Goal: Navigation & Orientation: Find specific page/section

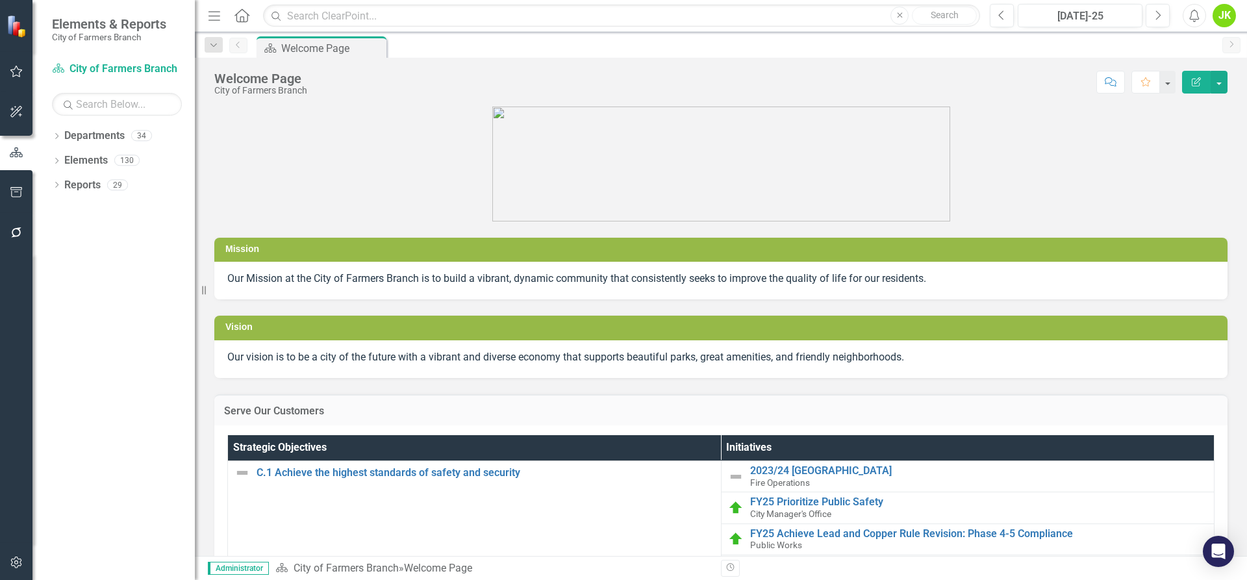
scroll to position [65, 0]
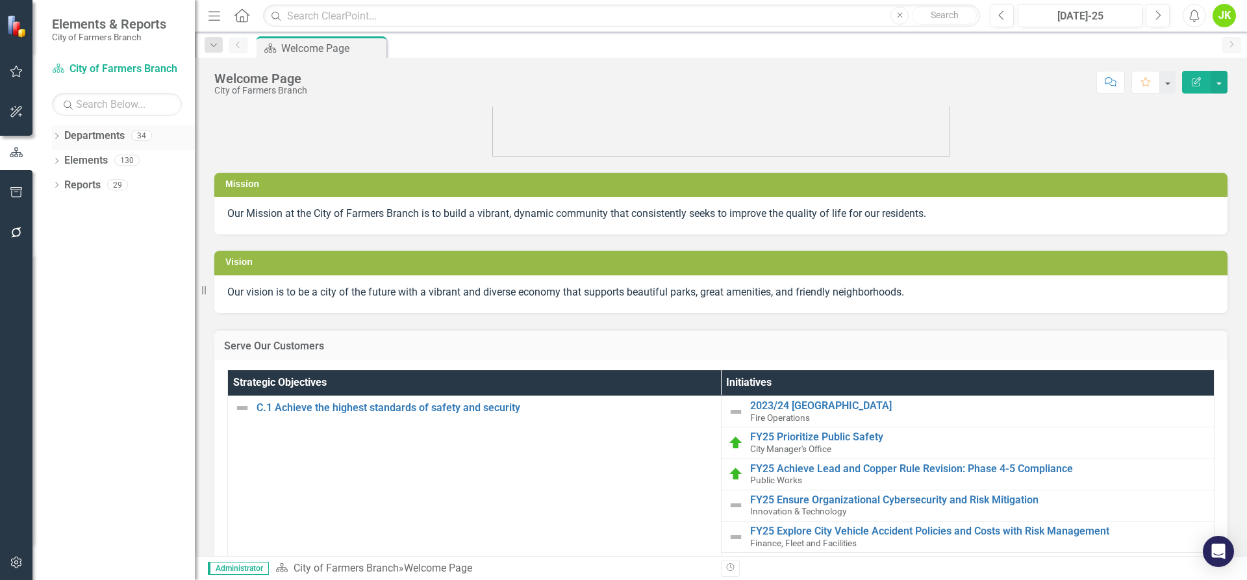
click at [82, 134] on link "Departments" at bounding box center [94, 136] width 60 height 15
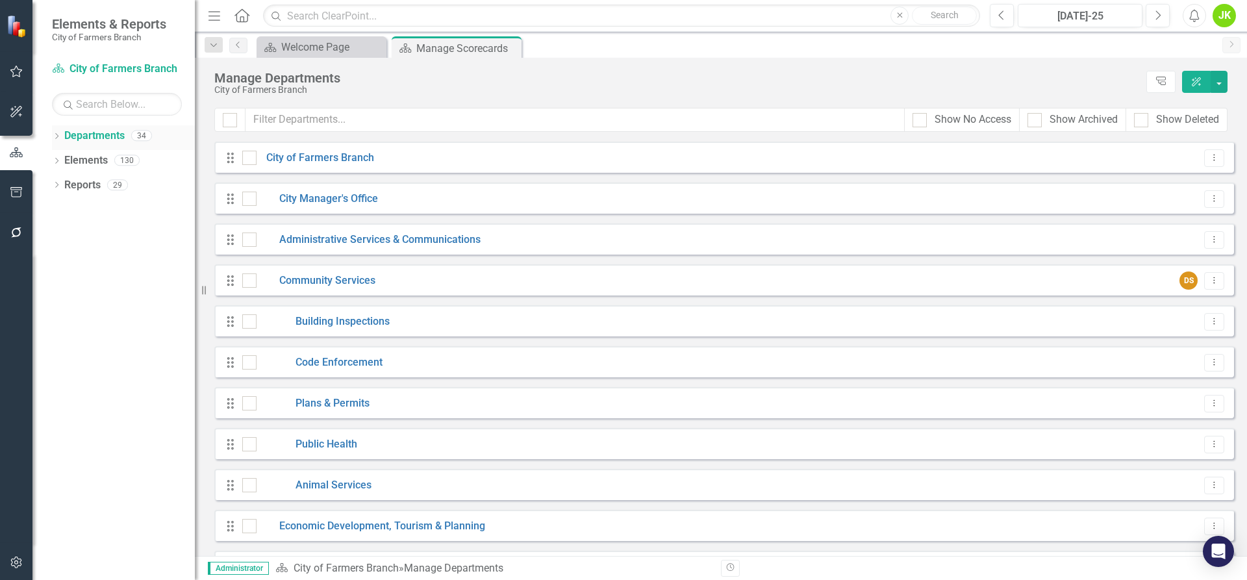
click at [53, 138] on icon "Dropdown" at bounding box center [56, 137] width 9 height 7
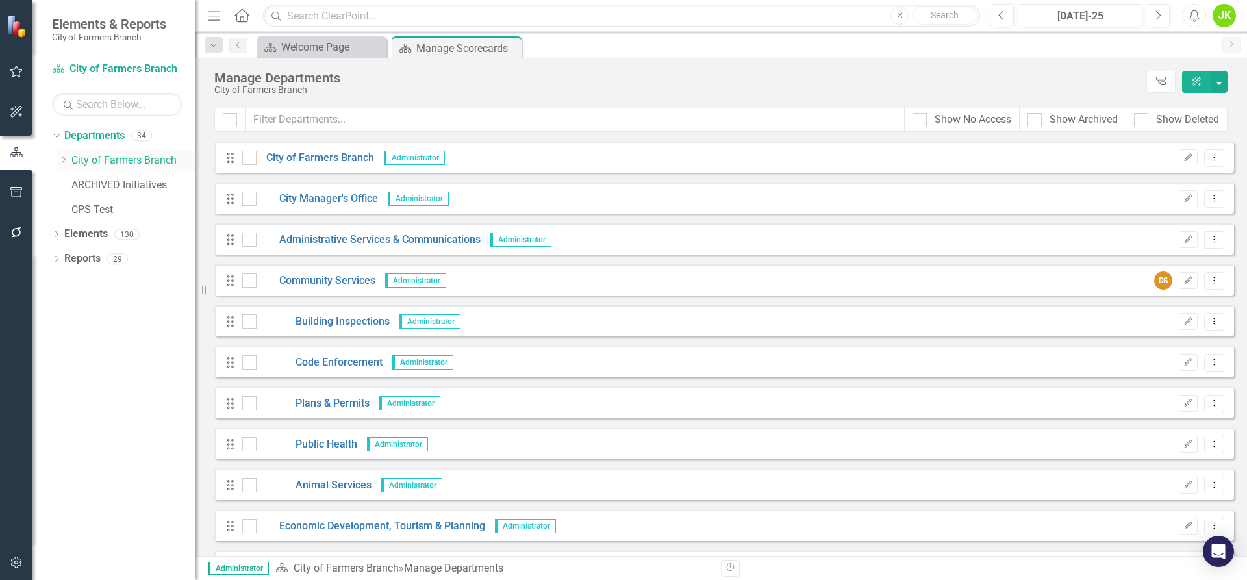
click at [64, 157] on icon "Dropdown" at bounding box center [63, 160] width 10 height 8
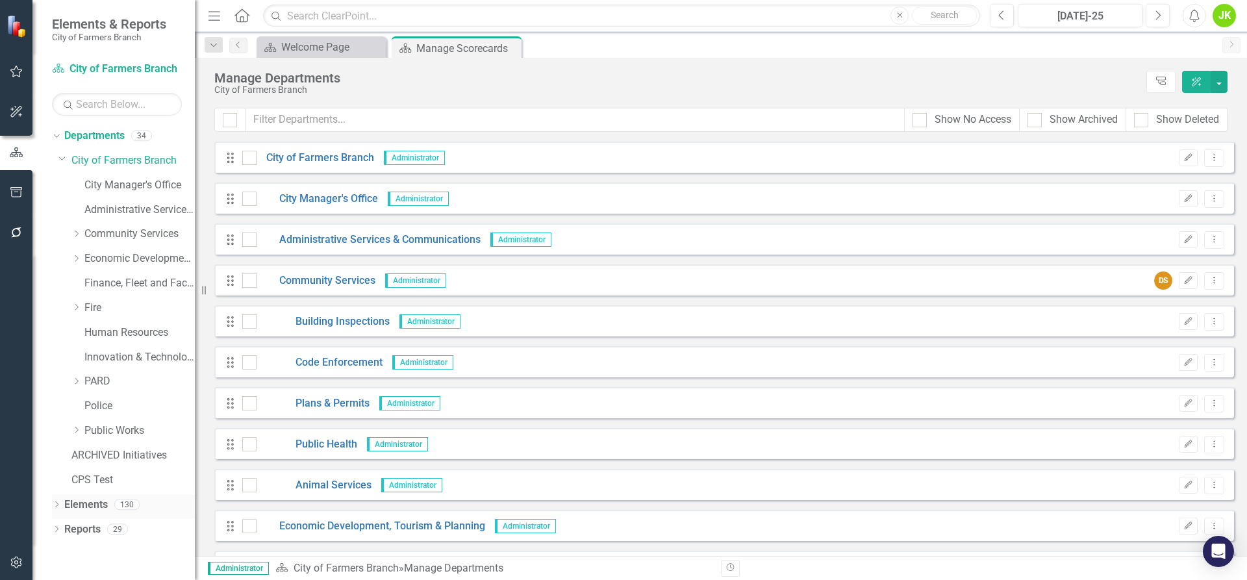
click at [56, 502] on icon "Dropdown" at bounding box center [56, 505] width 9 height 7
click at [121, 232] on link "Community Services" at bounding box center [139, 234] width 110 height 15
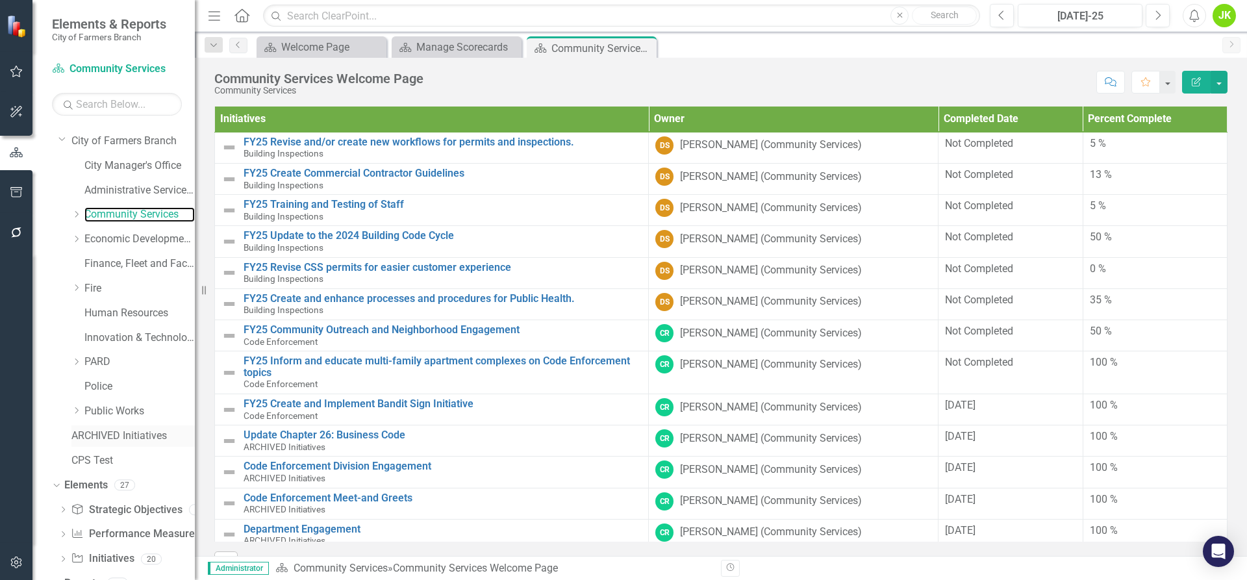
scroll to position [37, 0]
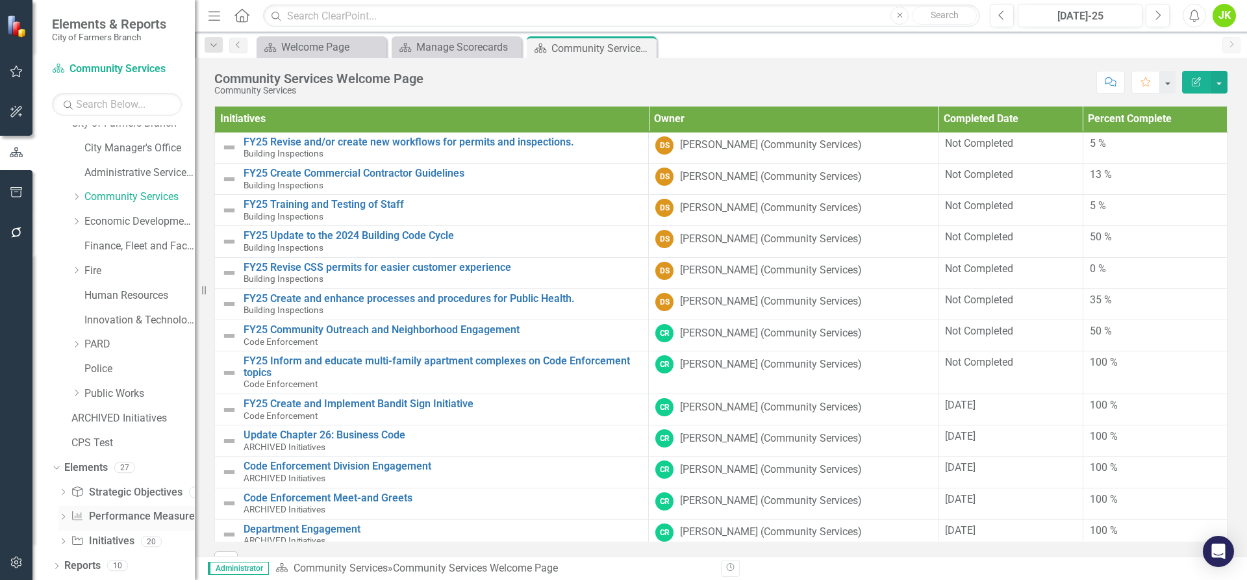
click at [97, 512] on link "Performance Measure Performance Measures" at bounding box center [135, 516] width 129 height 15
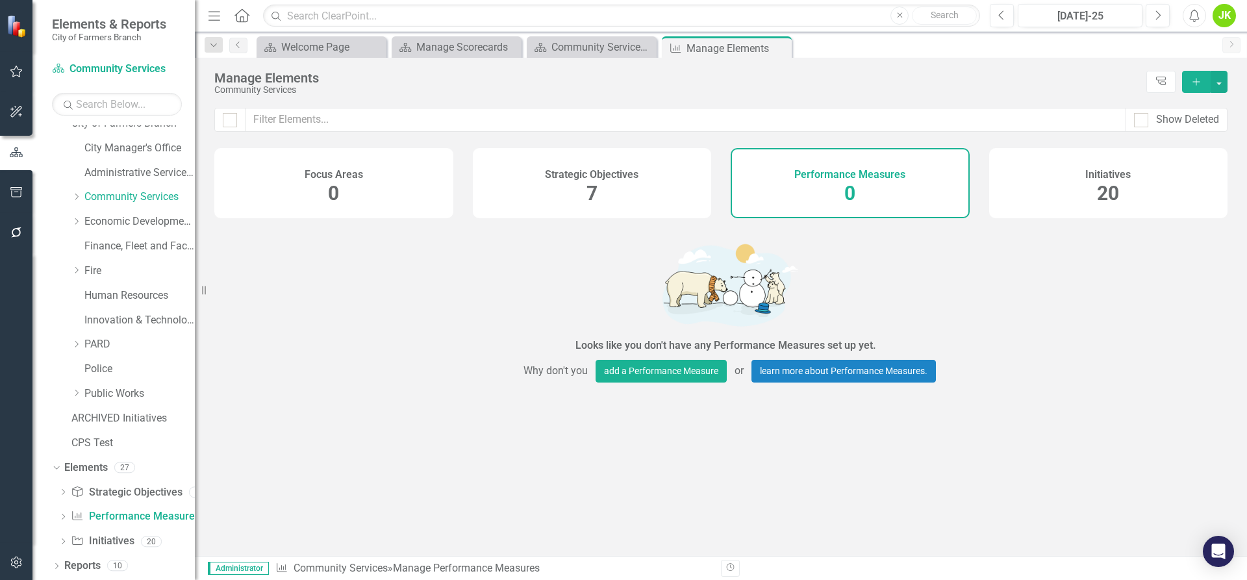
click at [538, 197] on div "Strategic Objectives 7" at bounding box center [592, 183] width 239 height 70
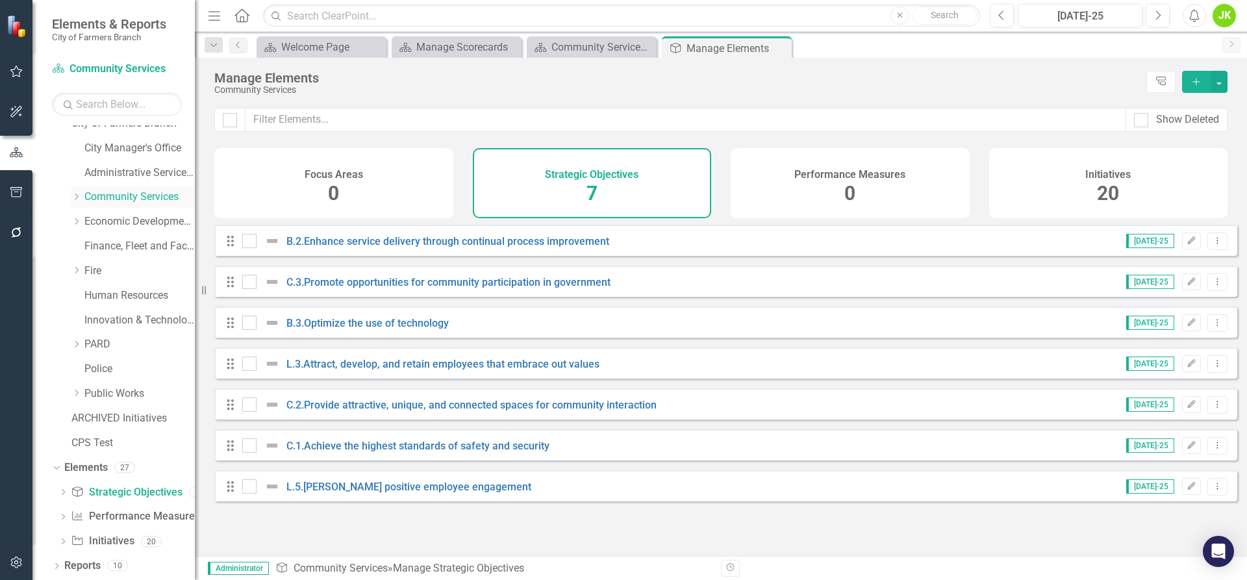
click at [76, 198] on icon "Dropdown" at bounding box center [76, 197] width 10 height 8
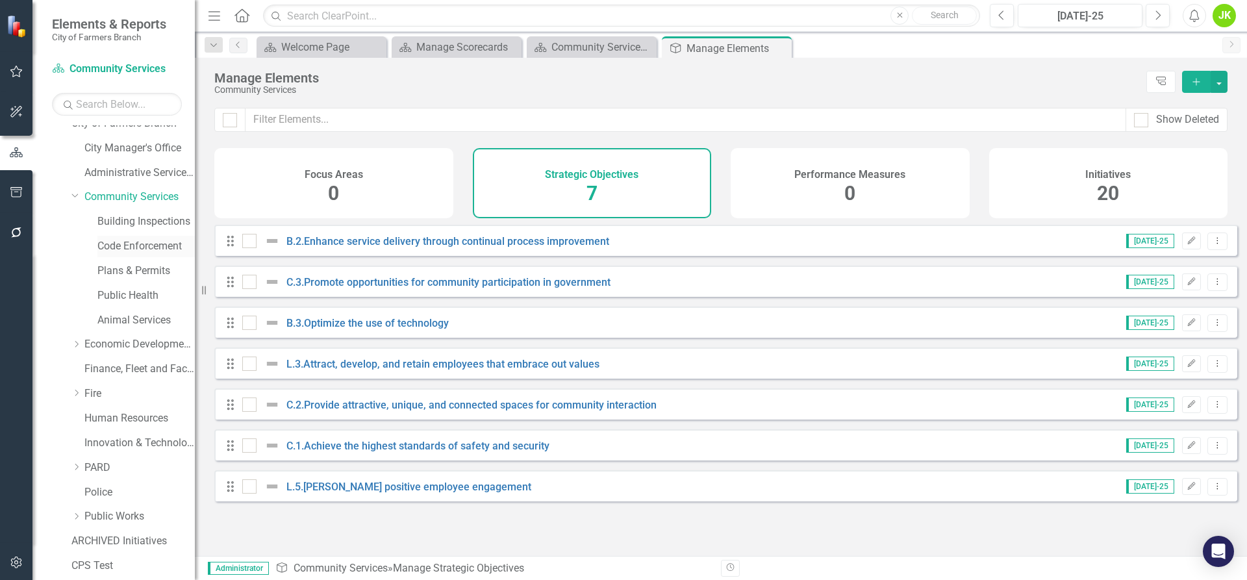
click at [108, 251] on link "Code Enforcement" at bounding box center [145, 246] width 97 height 15
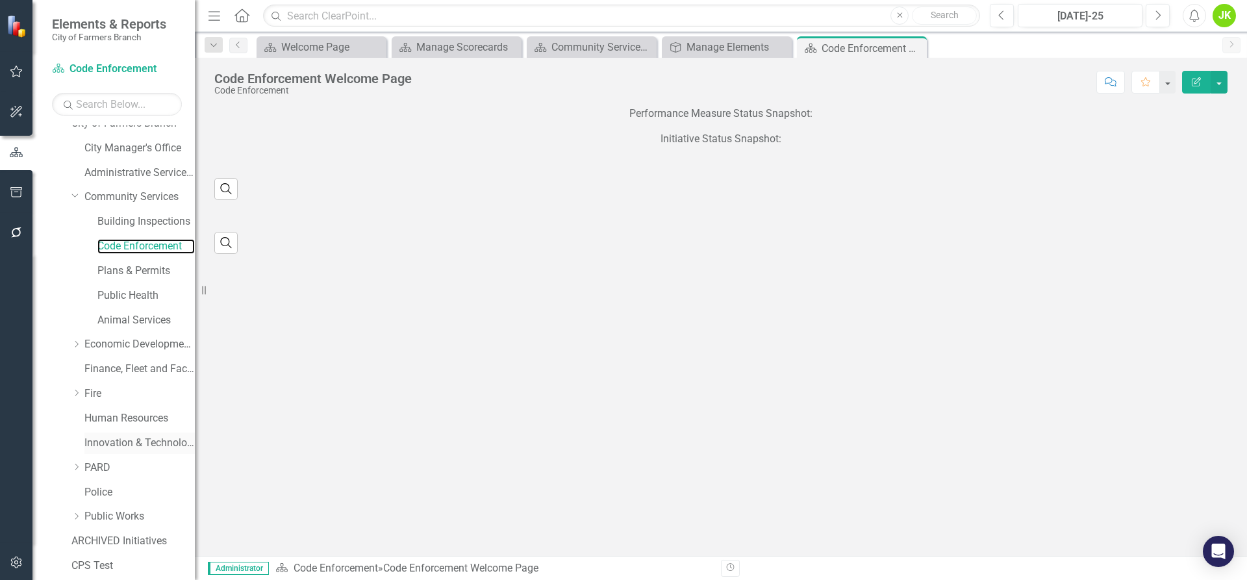
scroll to position [160, 0]
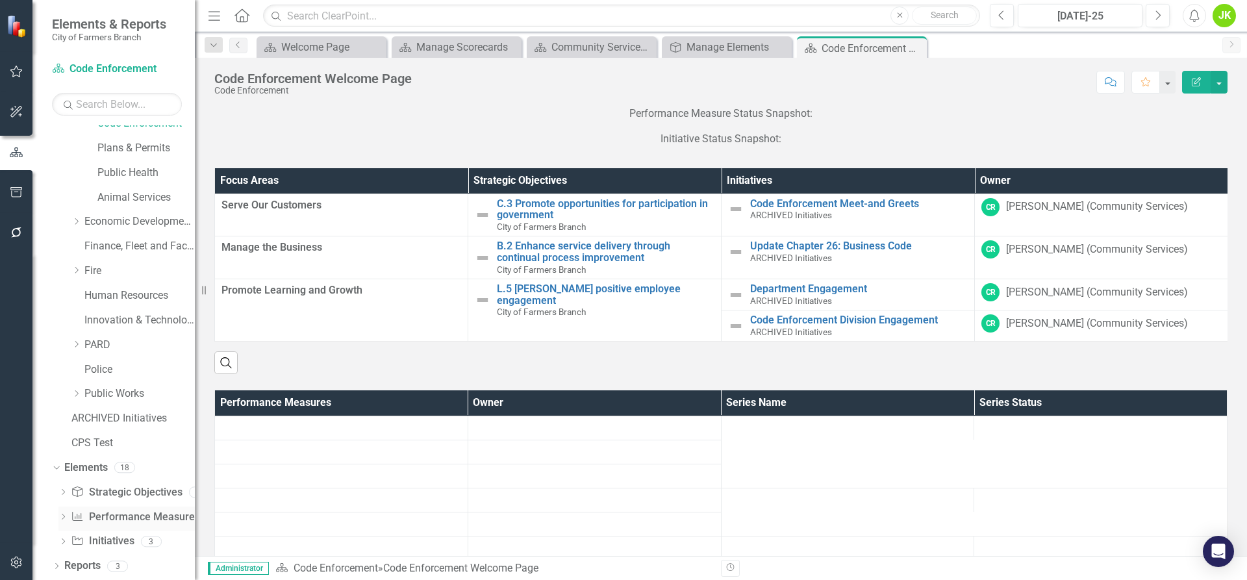
click at [131, 510] on link "Performance Measure Performance Measures" at bounding box center [135, 517] width 129 height 15
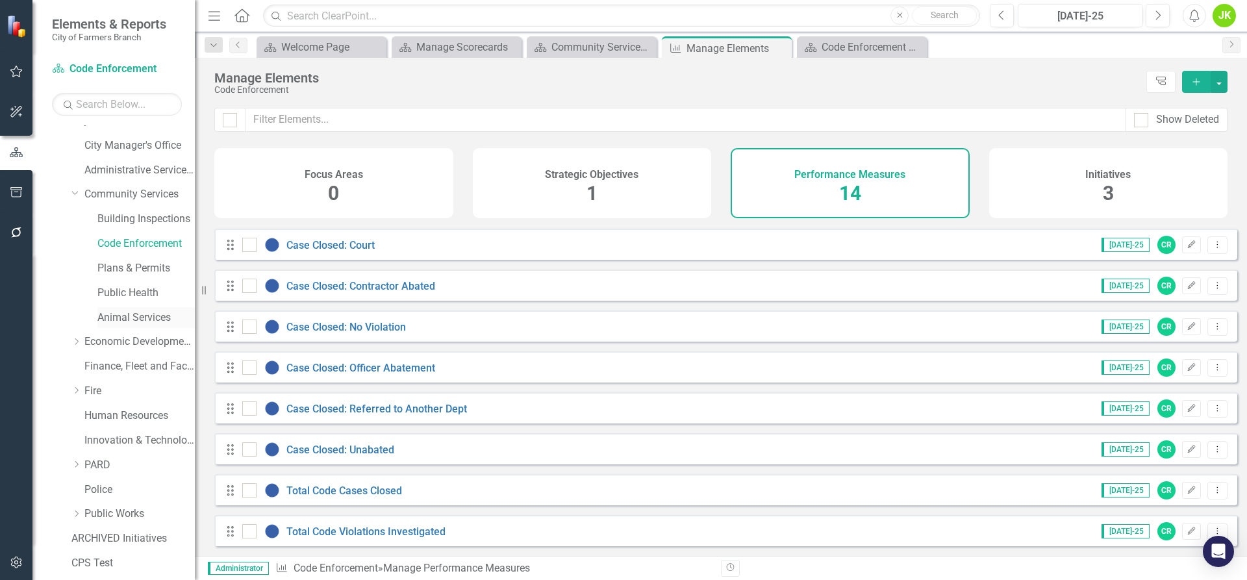
scroll to position [30, 0]
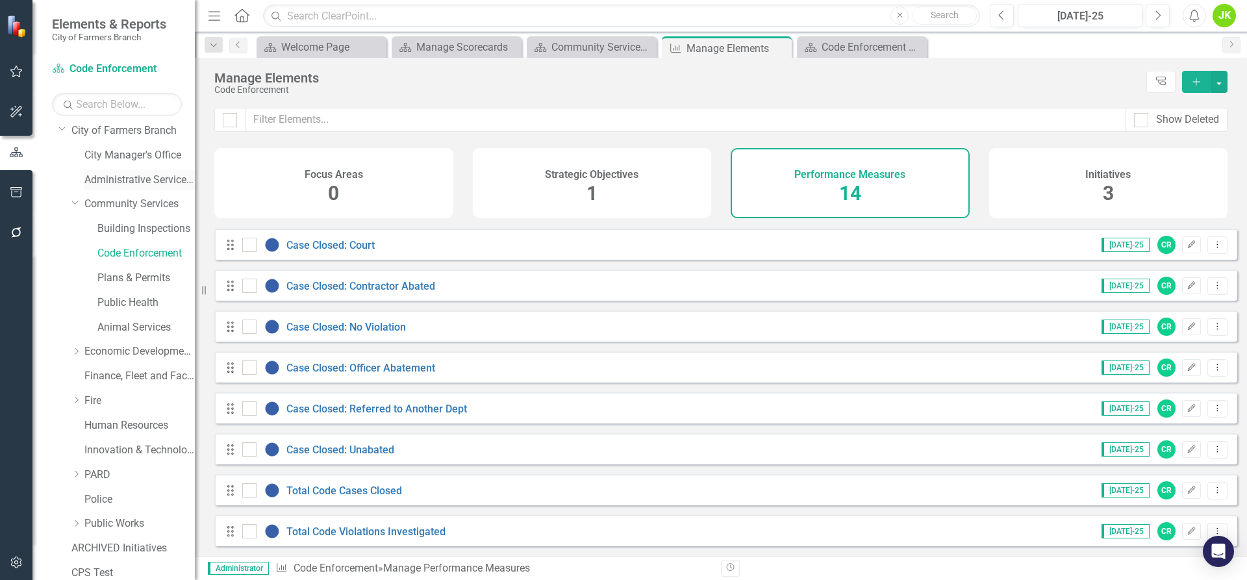
click at [113, 184] on link "Administrative Services & Communications" at bounding box center [139, 180] width 110 height 15
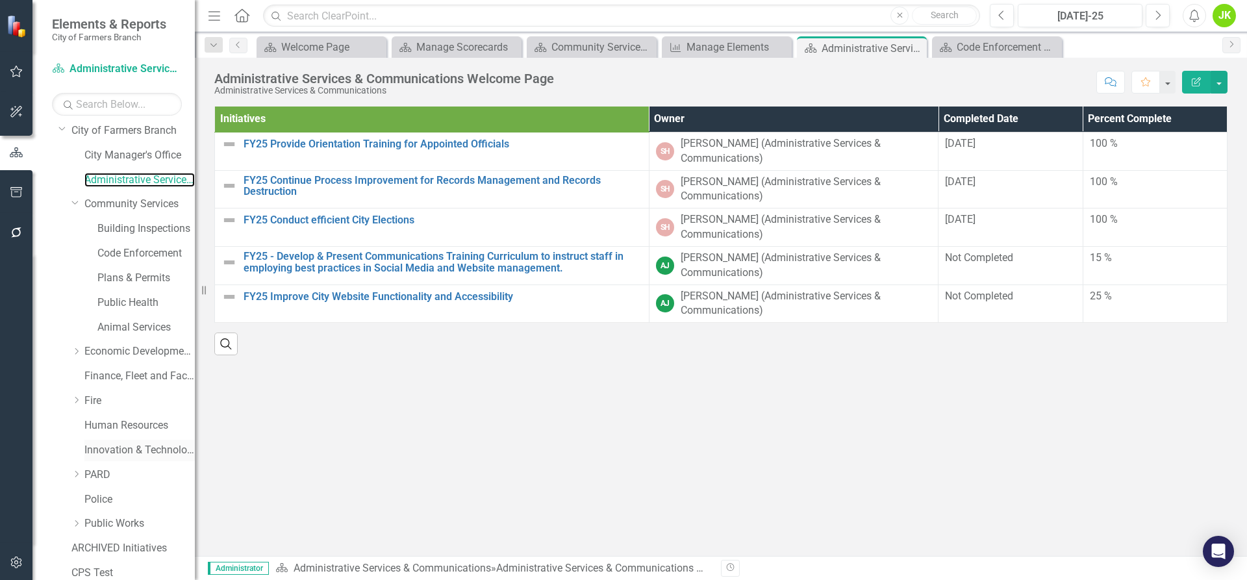
scroll to position [160, 0]
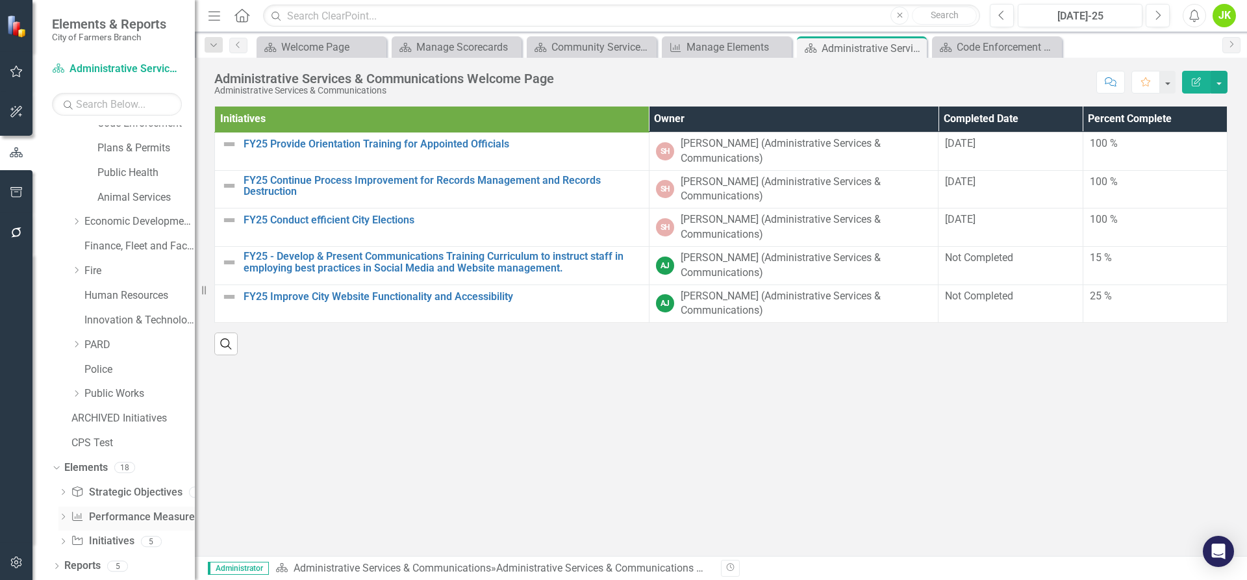
click at [132, 511] on link "Performance Measure Performance Measures" at bounding box center [135, 517] width 129 height 15
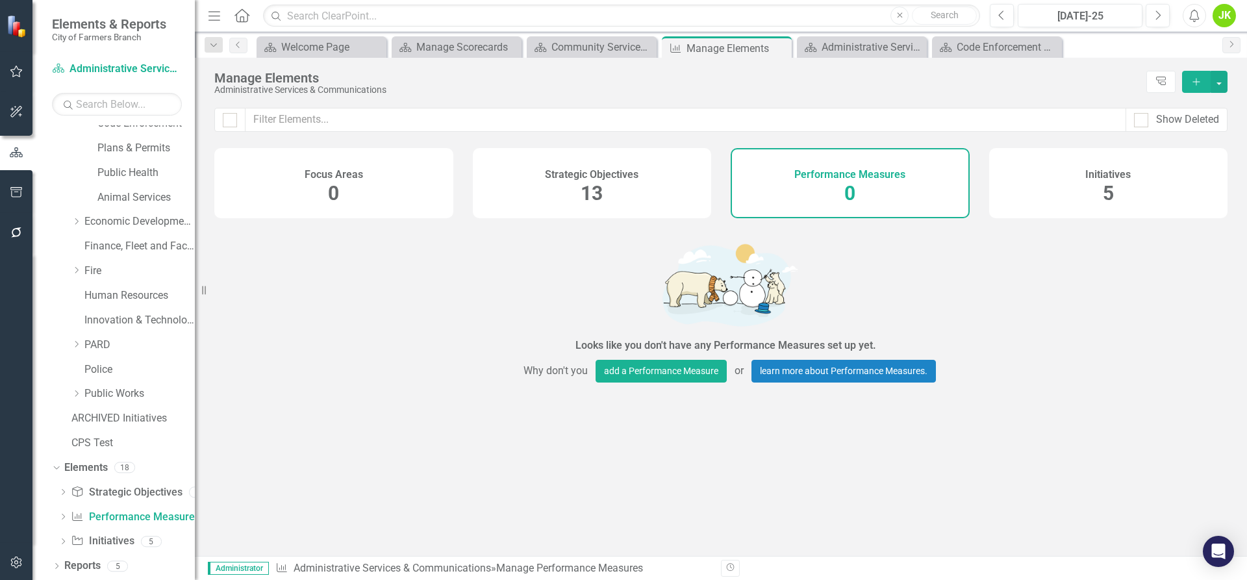
click at [577, 197] on div "Strategic Objectives 13" at bounding box center [592, 183] width 239 height 70
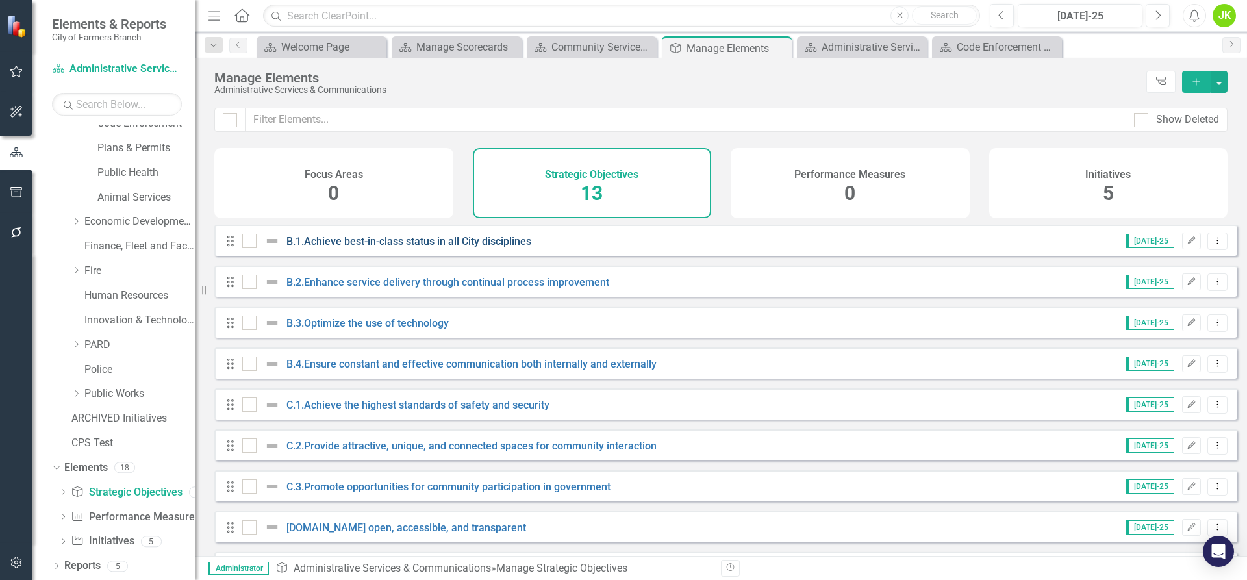
click at [366, 247] on link "B.1.Achieve best-in-class status in all City disciplines" at bounding box center [408, 241] width 245 height 12
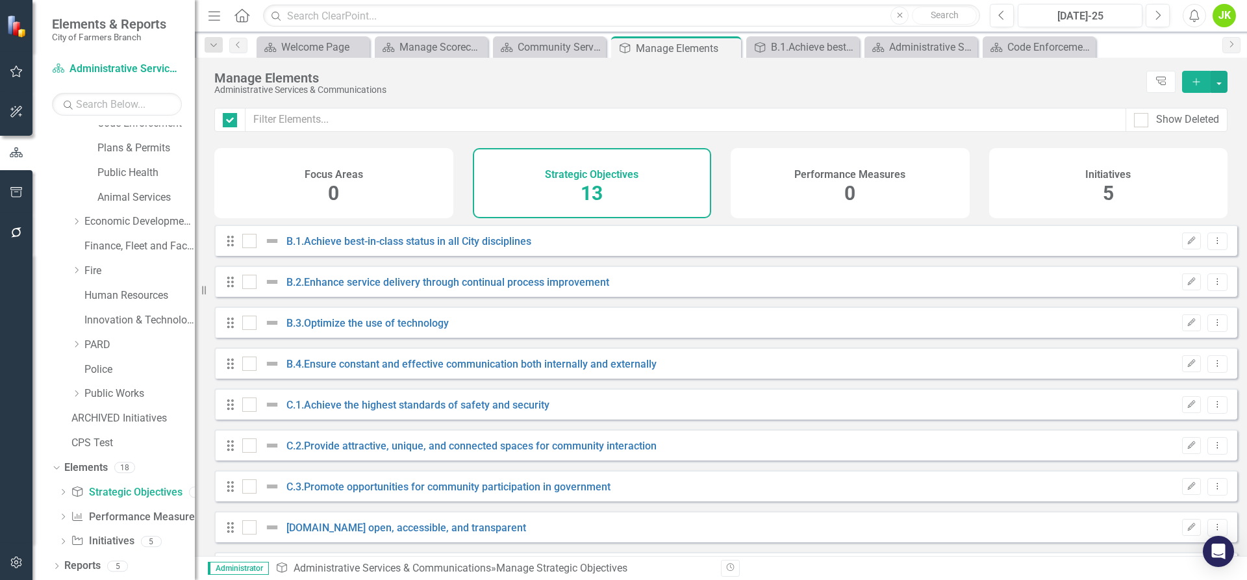
checkbox input "false"
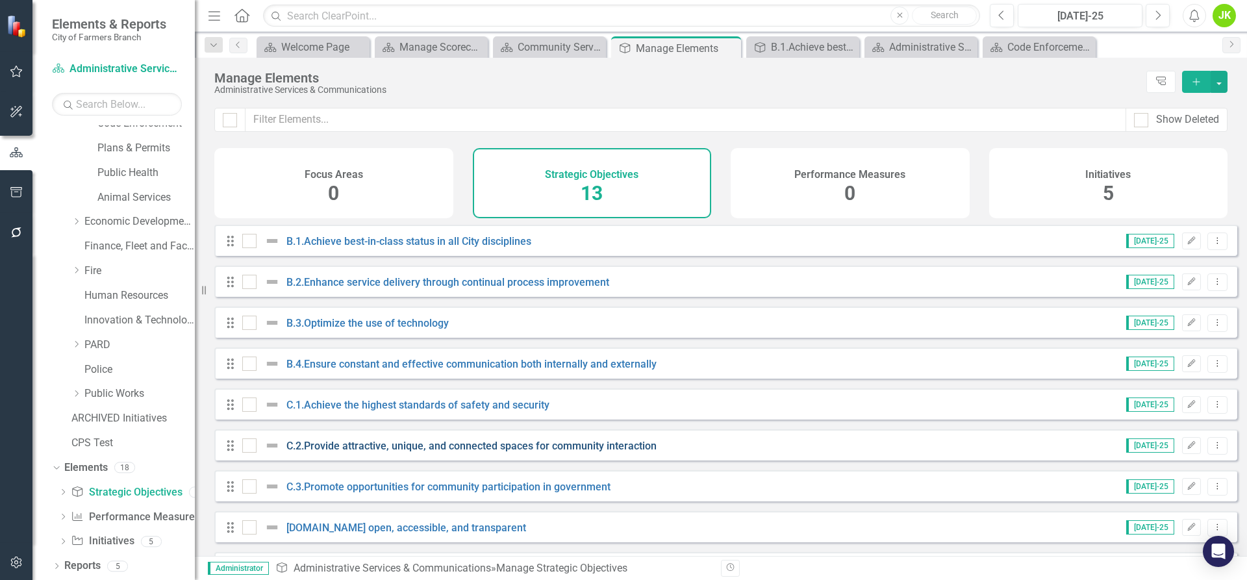
click at [366, 452] on link "C.2.Provide attractive, unique, and connected spaces for community interaction" at bounding box center [471, 446] width 370 height 12
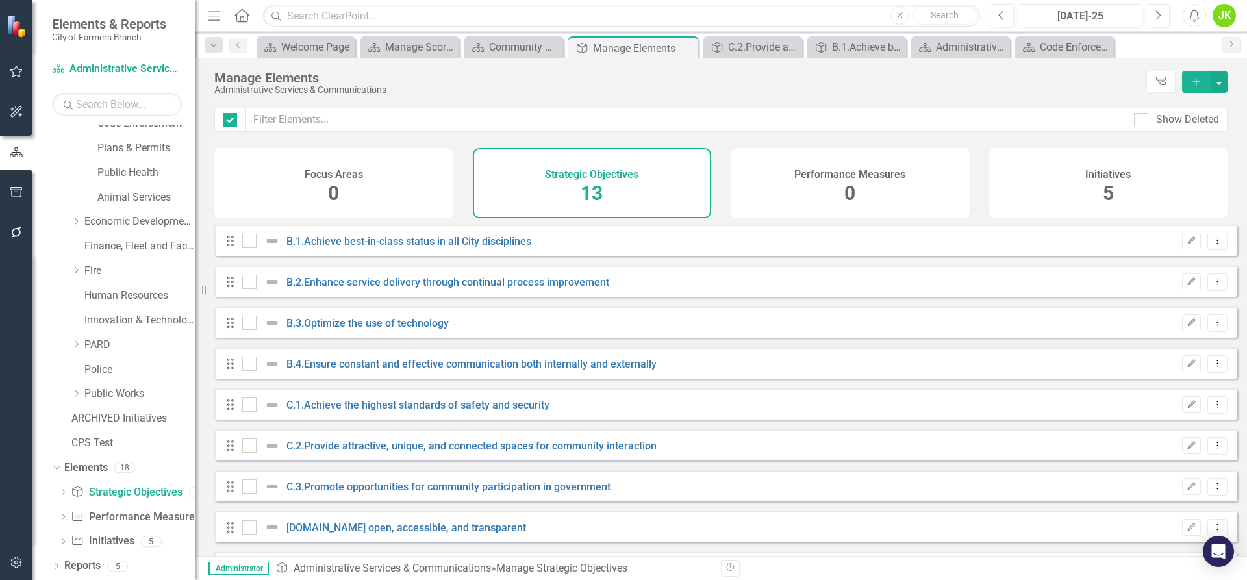
checkbox input "false"
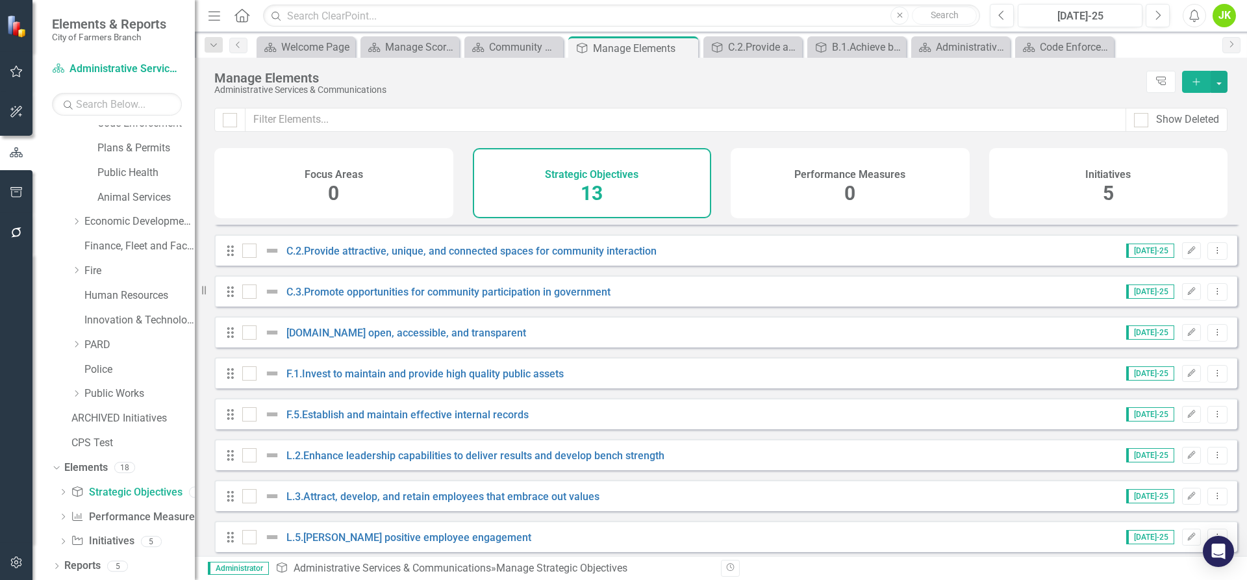
scroll to position [210, 0]
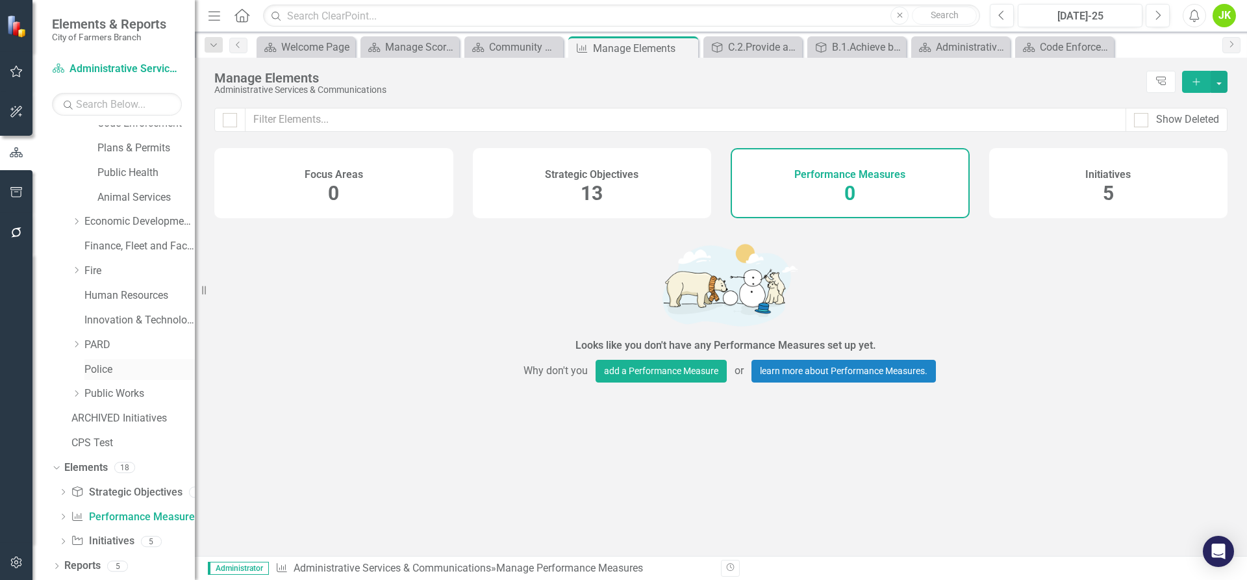
click at [108, 364] on link "Police" at bounding box center [139, 369] width 110 height 15
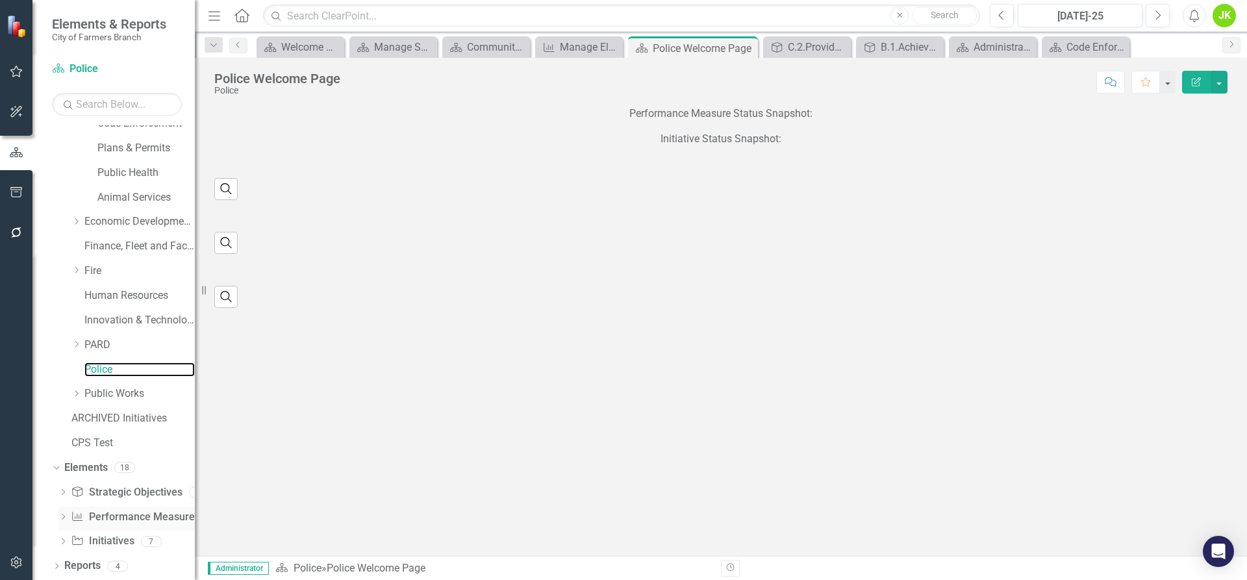
scroll to position [160, 0]
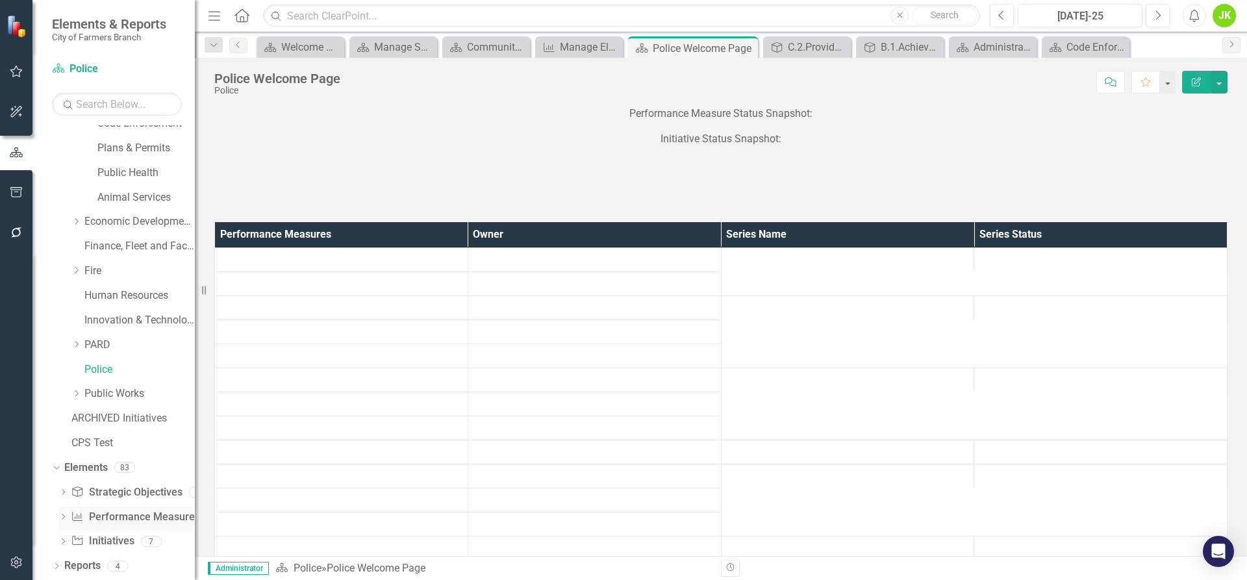
click at [119, 517] on link "Performance Measure Performance Measures" at bounding box center [135, 517] width 129 height 15
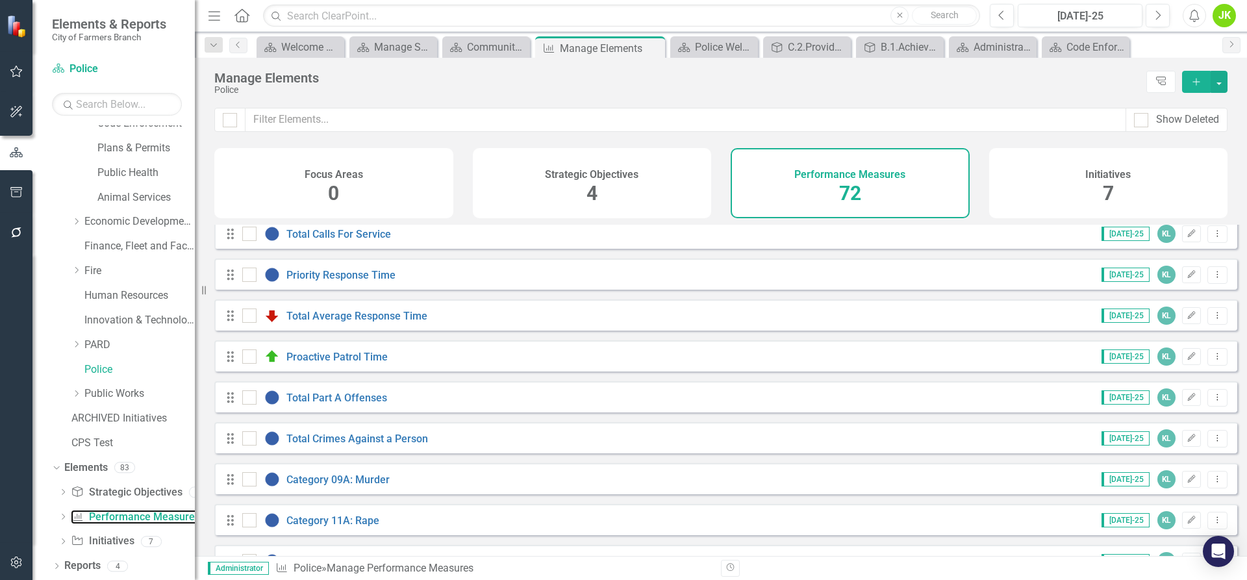
scroll to position [195, 0]
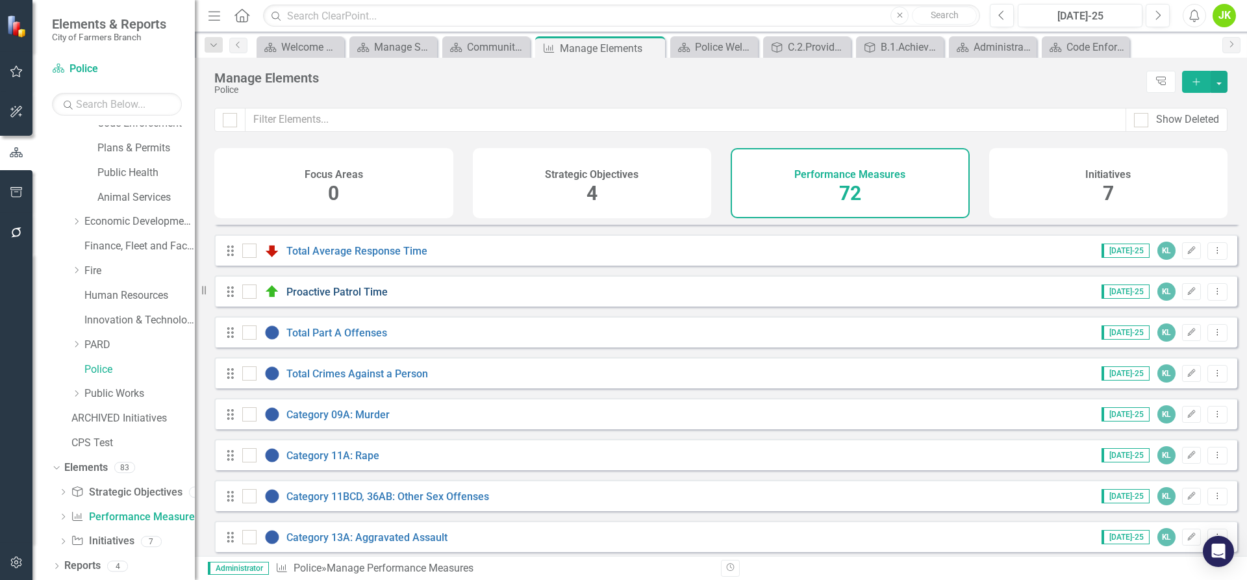
click at [364, 298] on link "Proactive Patrol Time" at bounding box center [336, 292] width 101 height 12
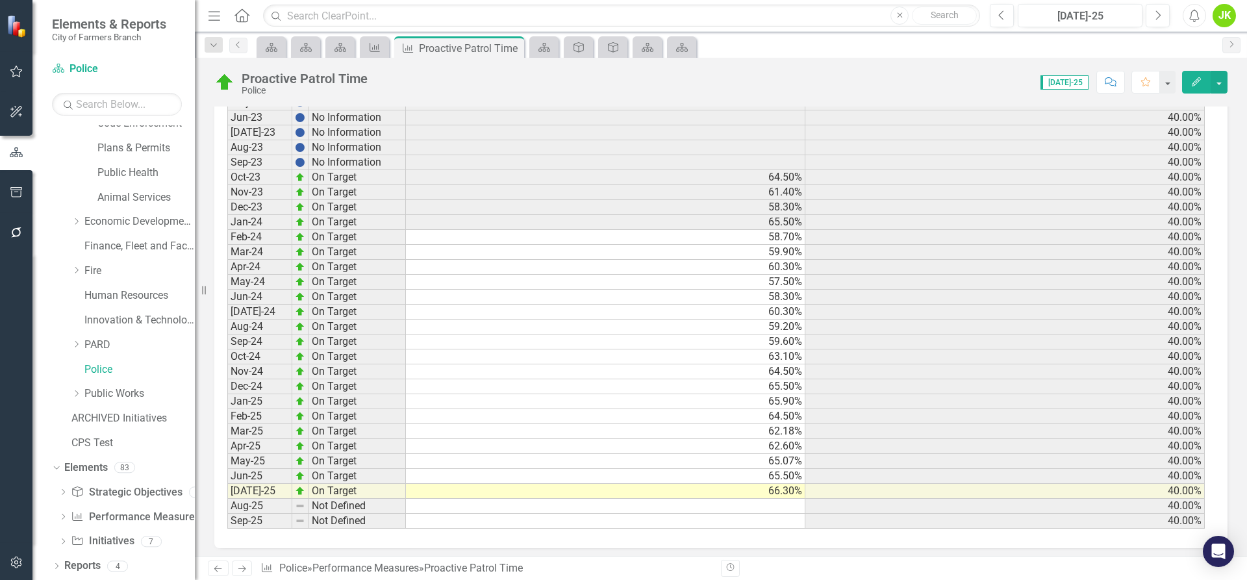
scroll to position [638, 0]
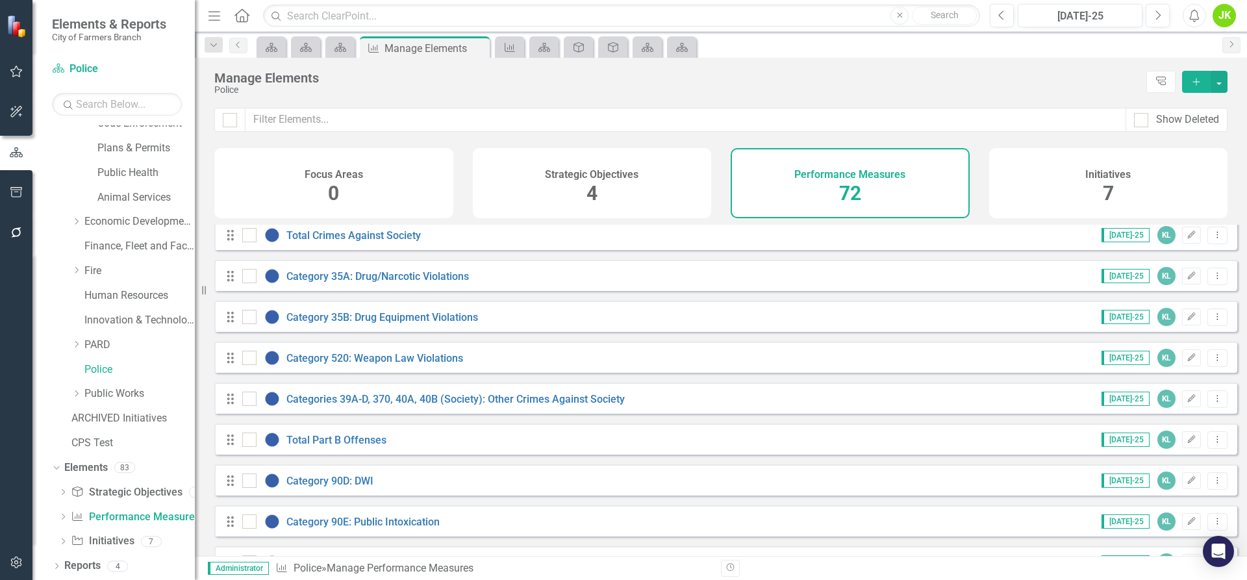
scroll to position [1234, 0]
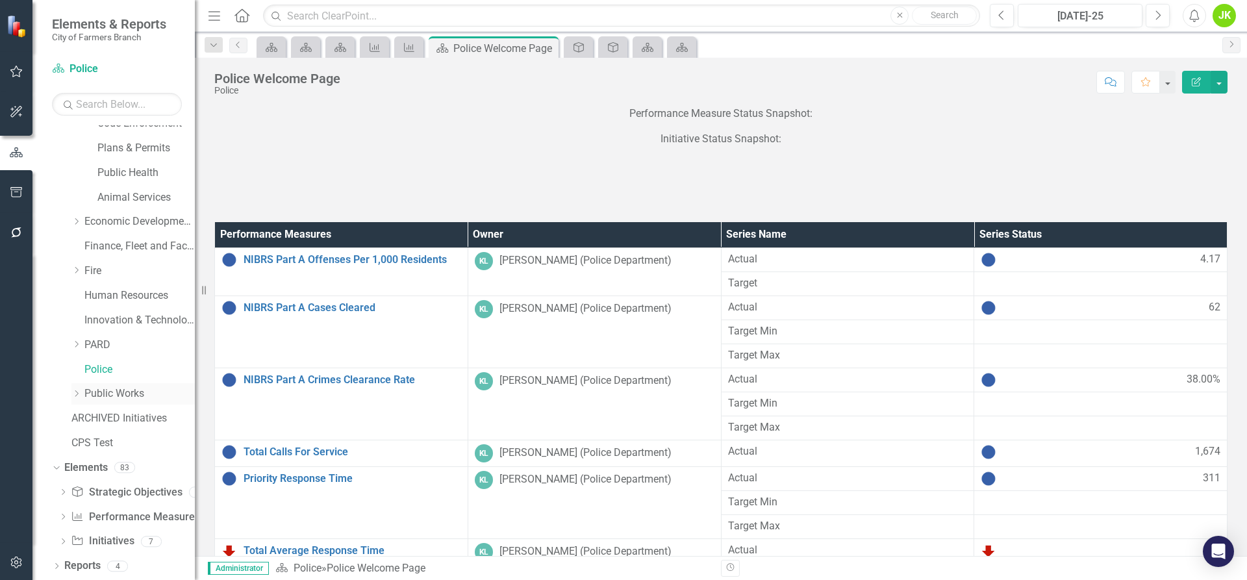
click at [97, 394] on link "Public Works" at bounding box center [139, 393] width 110 height 15
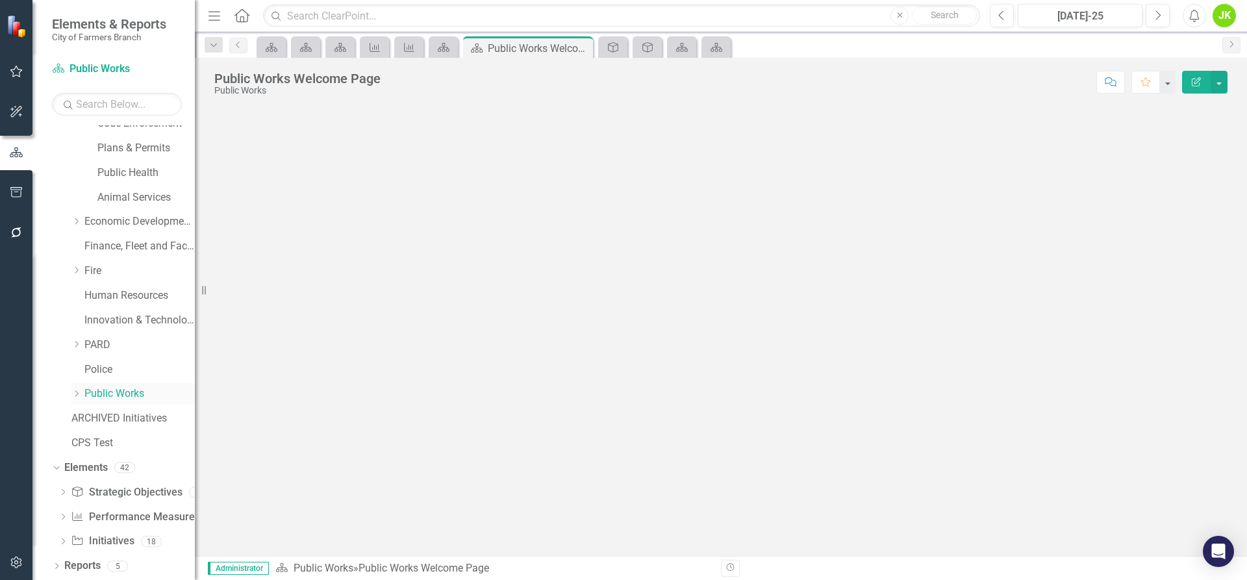
scroll to position [160, 0]
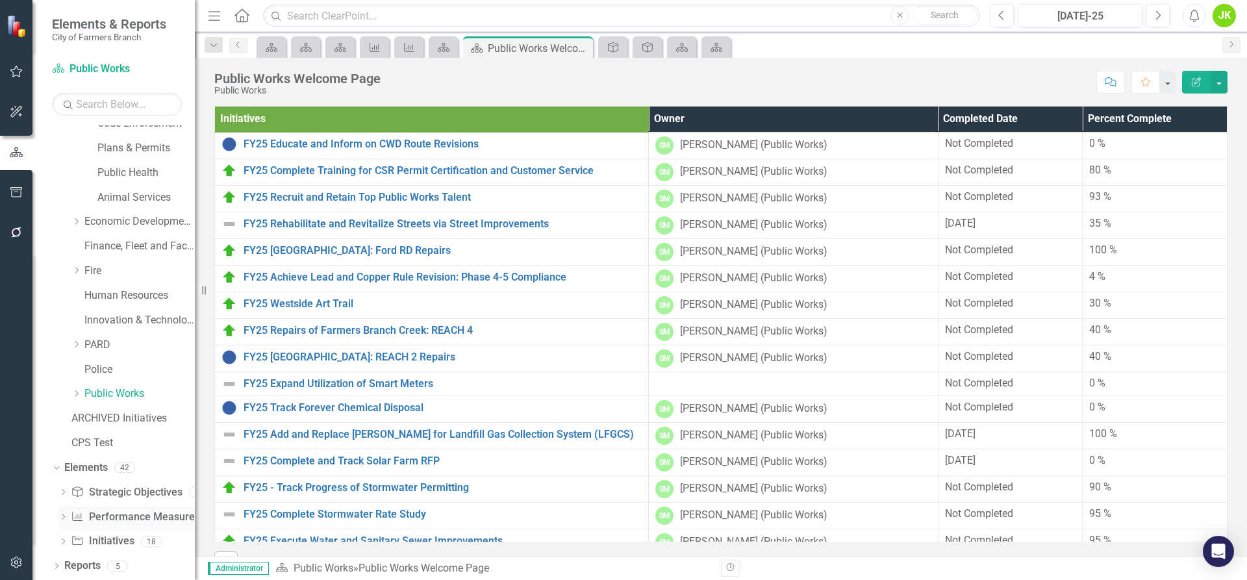
click at [121, 513] on link "Performance Measure Performance Measures" at bounding box center [135, 517] width 129 height 15
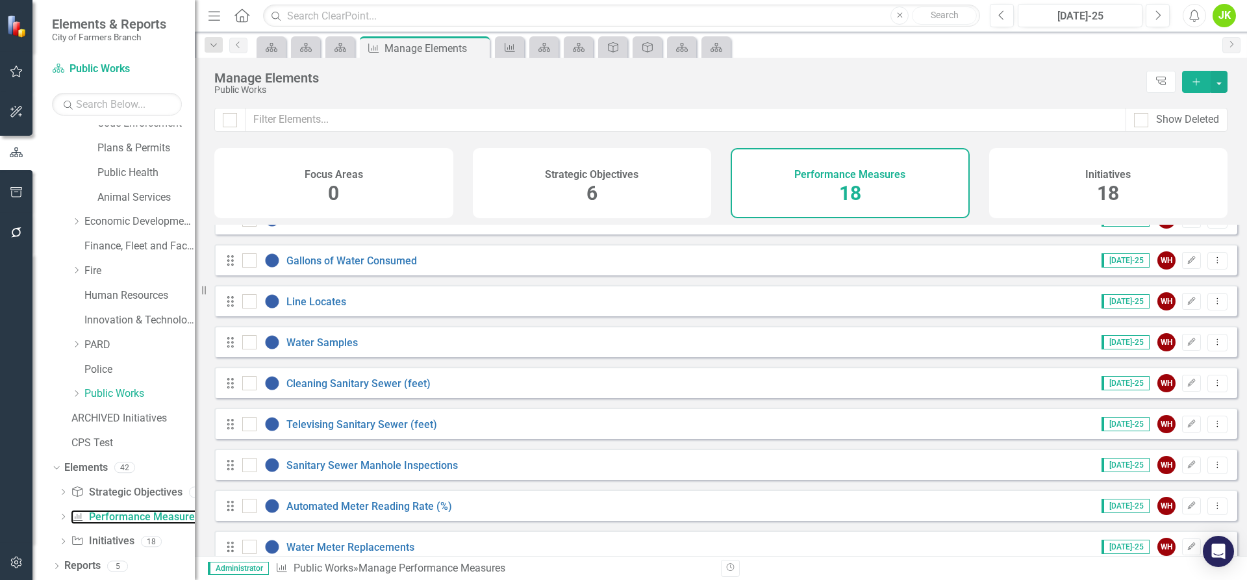
scroll to position [415, 0]
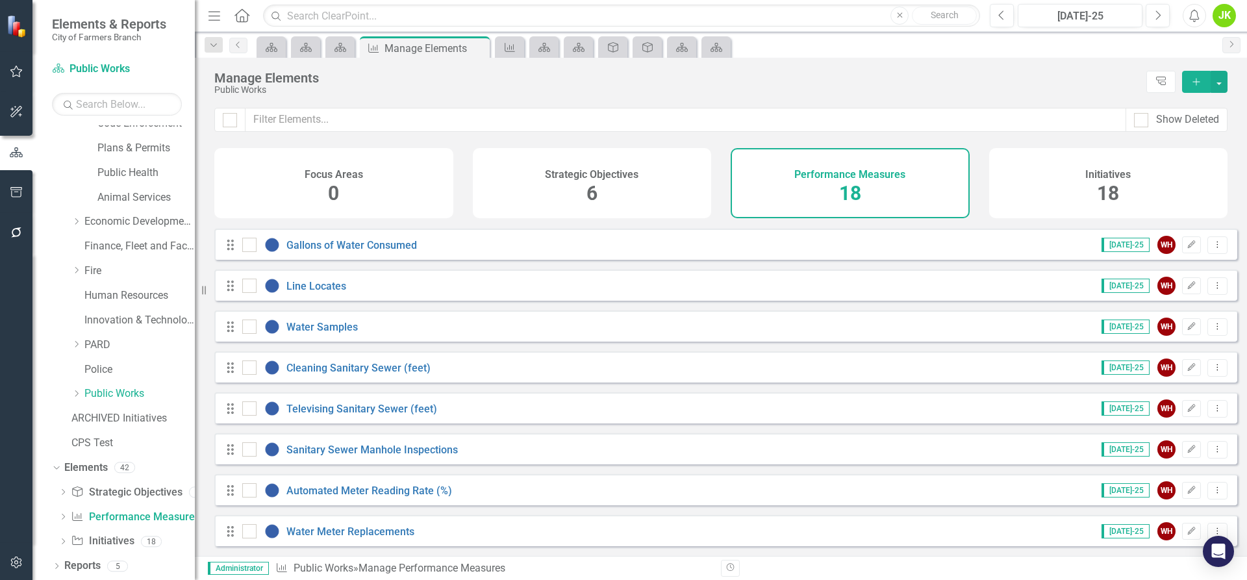
click at [634, 181] on div "Strategic Objectives 6" at bounding box center [592, 183] width 239 height 70
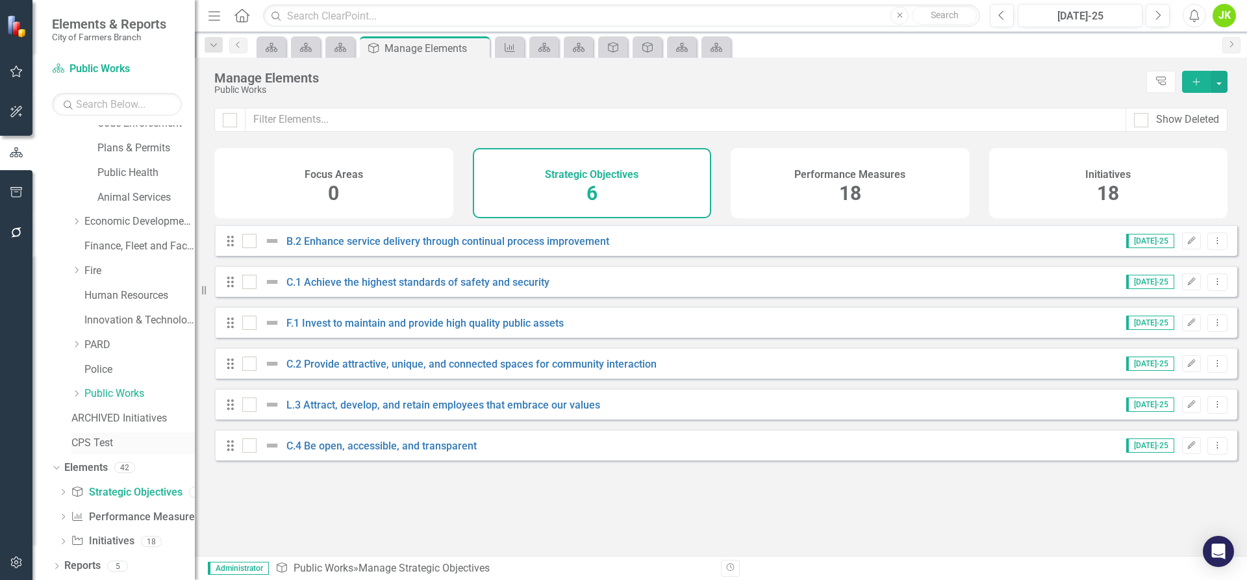
scroll to position [95, 0]
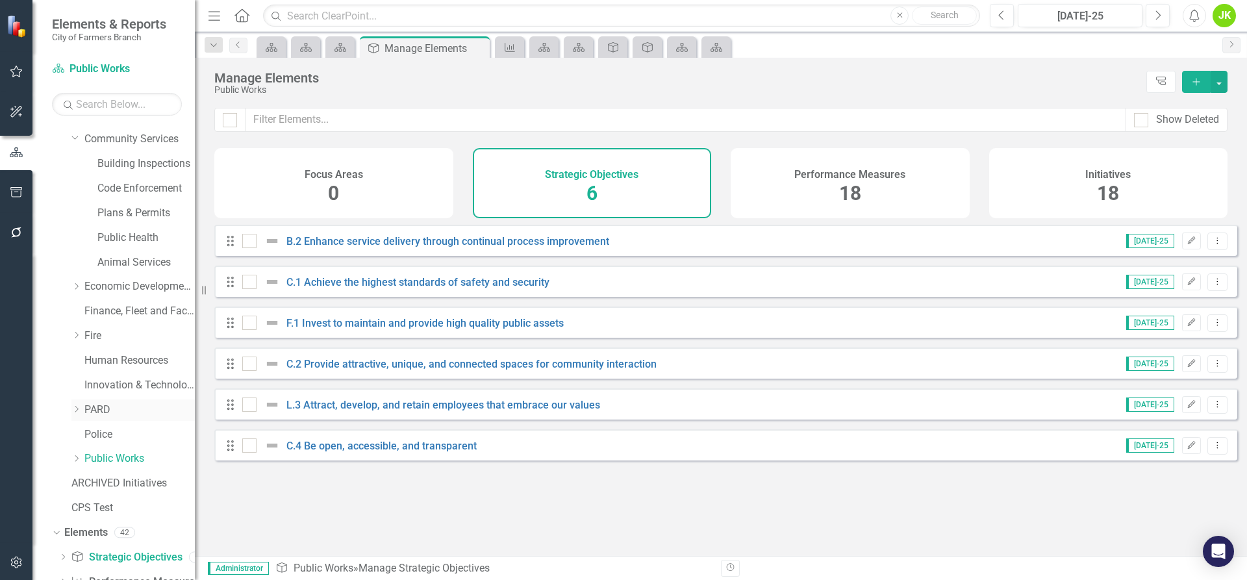
click at [80, 408] on icon "Dropdown" at bounding box center [76, 409] width 10 height 8
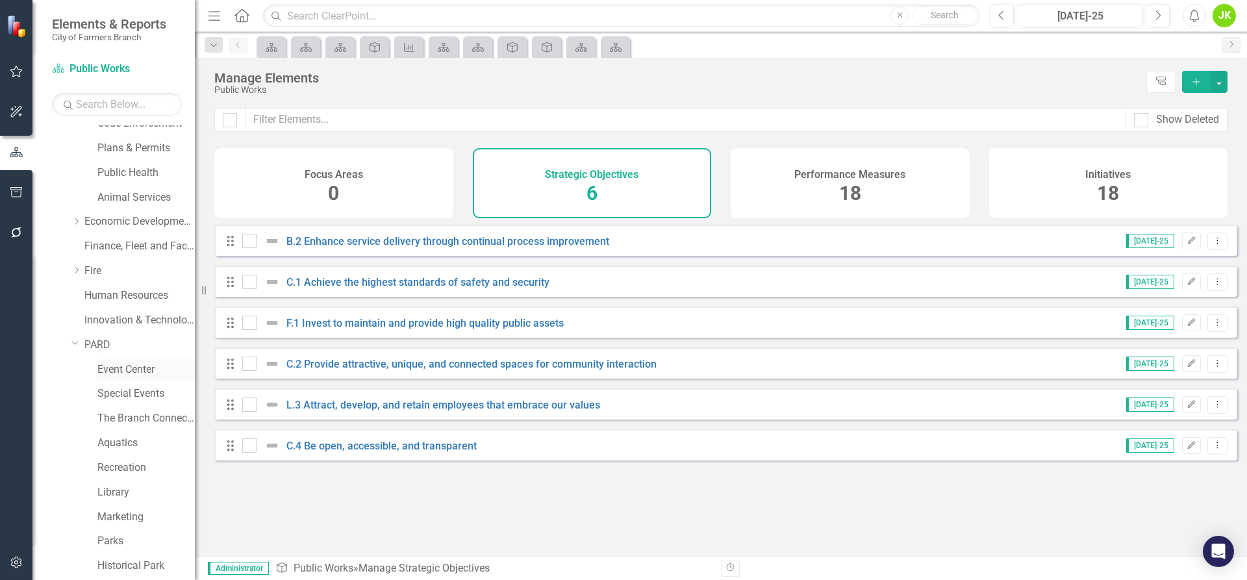
scroll to position [225, 0]
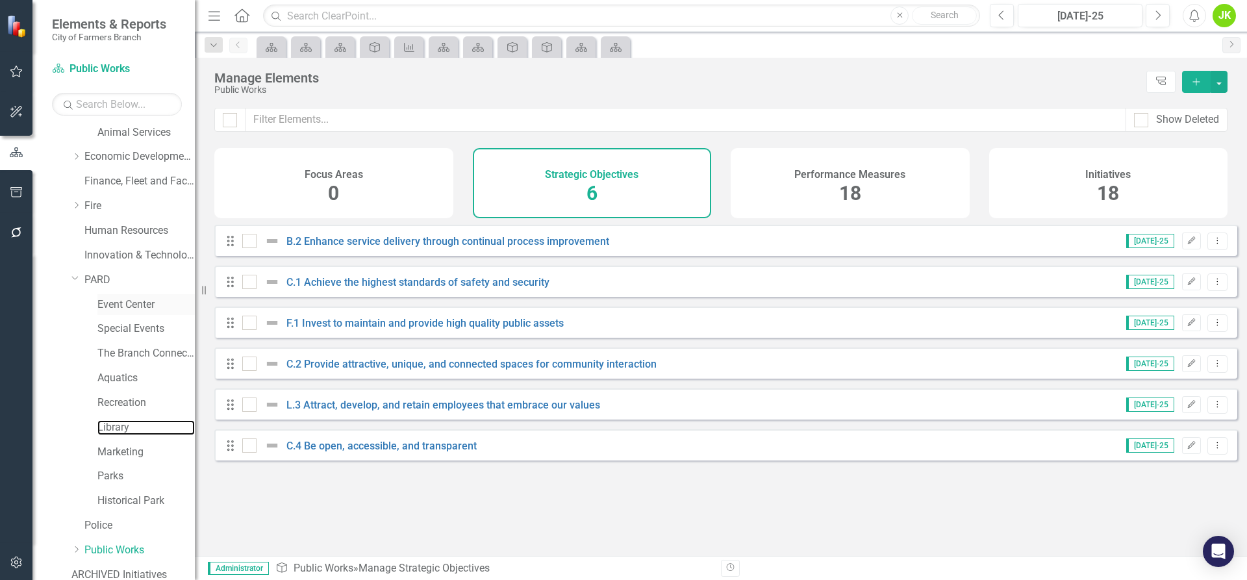
click at [118, 423] on link "Library" at bounding box center [145, 427] width 97 height 15
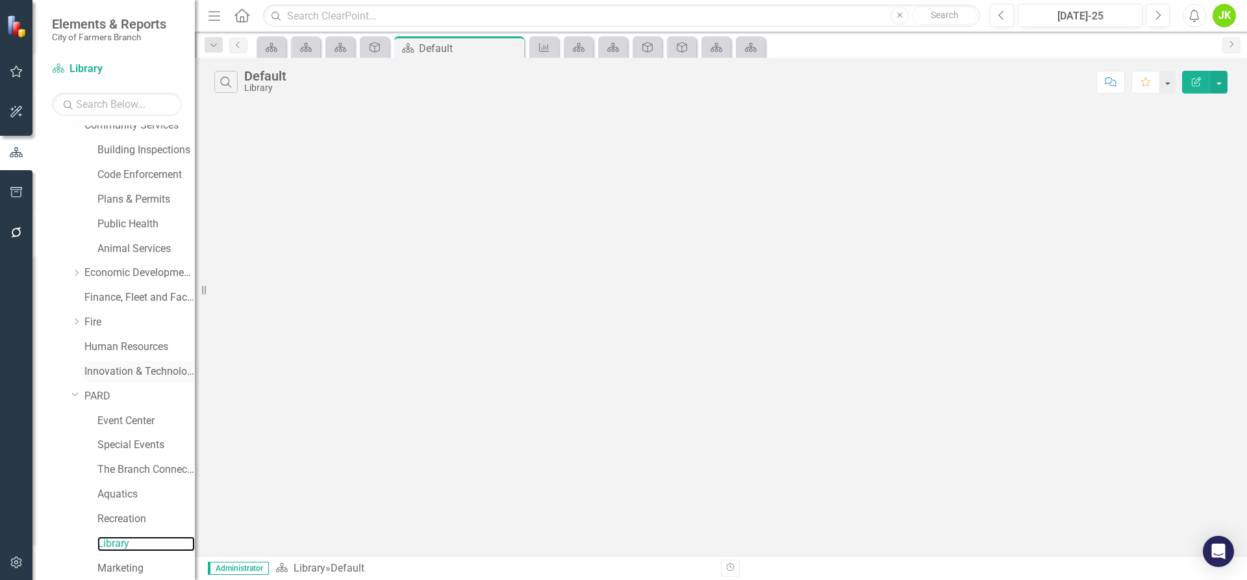
scroll to position [95, 0]
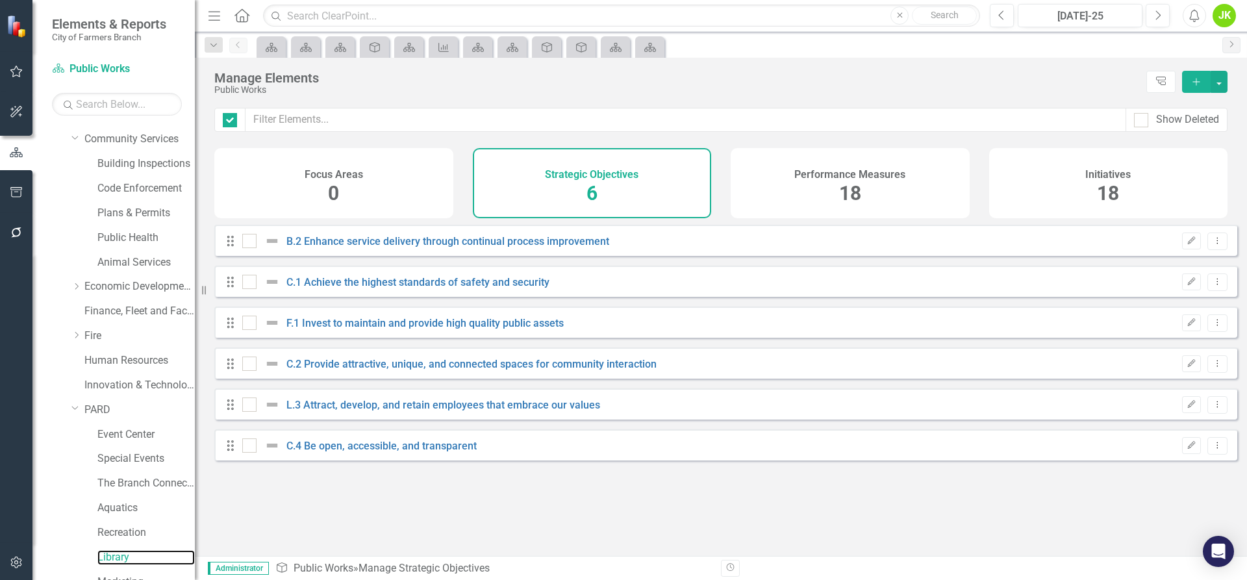
checkbox input "false"
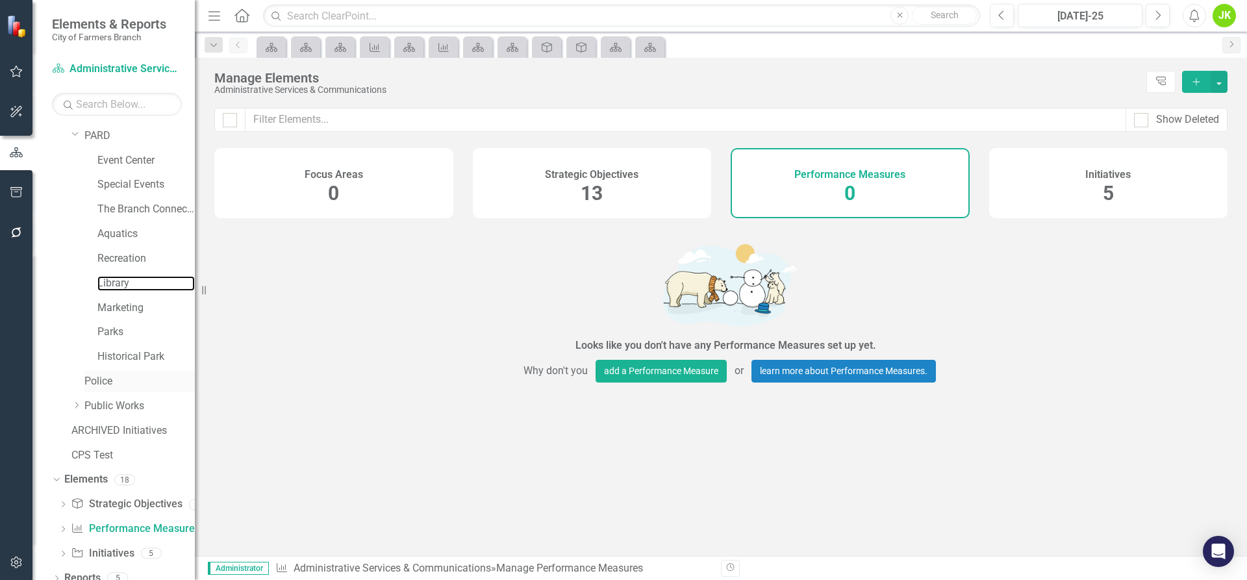
scroll to position [381, 0]
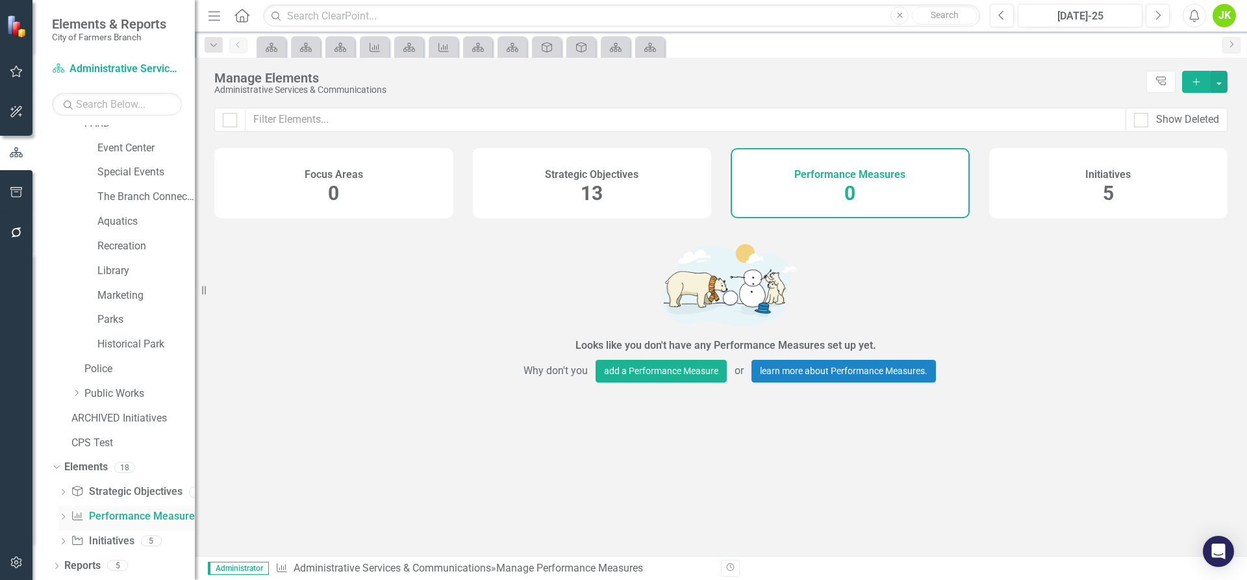
click at [127, 506] on div "Performance Measure Performance Measures" at bounding box center [135, 516] width 129 height 21
click at [573, 190] on div "Strategic Objectives 13" at bounding box center [592, 183] width 239 height 70
